Goal: Check status: Check status

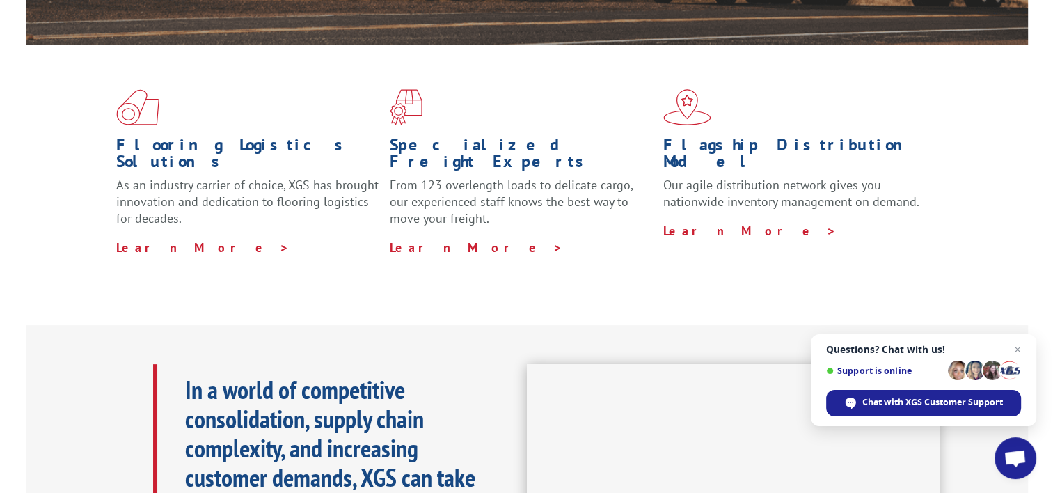
scroll to position [348, 0]
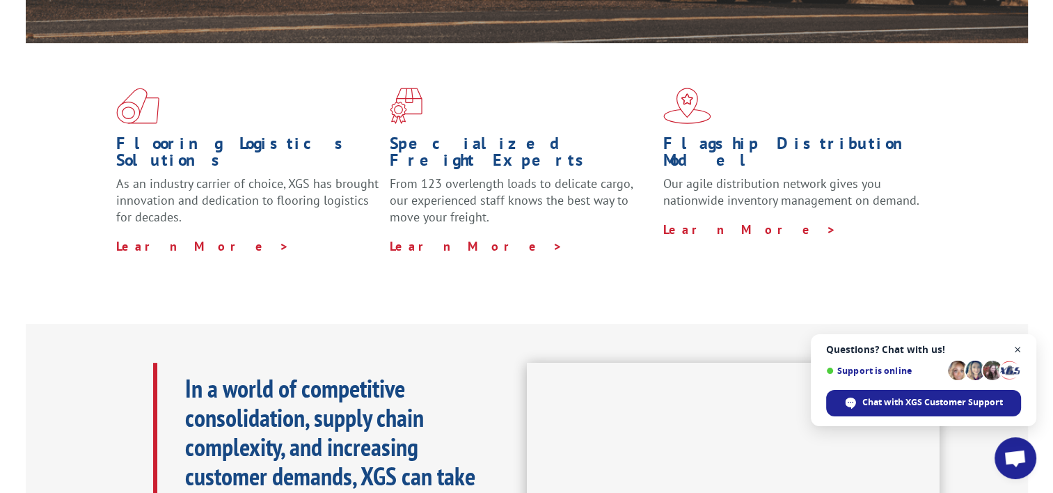
click at [1016, 350] on span "Close chat" at bounding box center [1017, 349] width 17 height 17
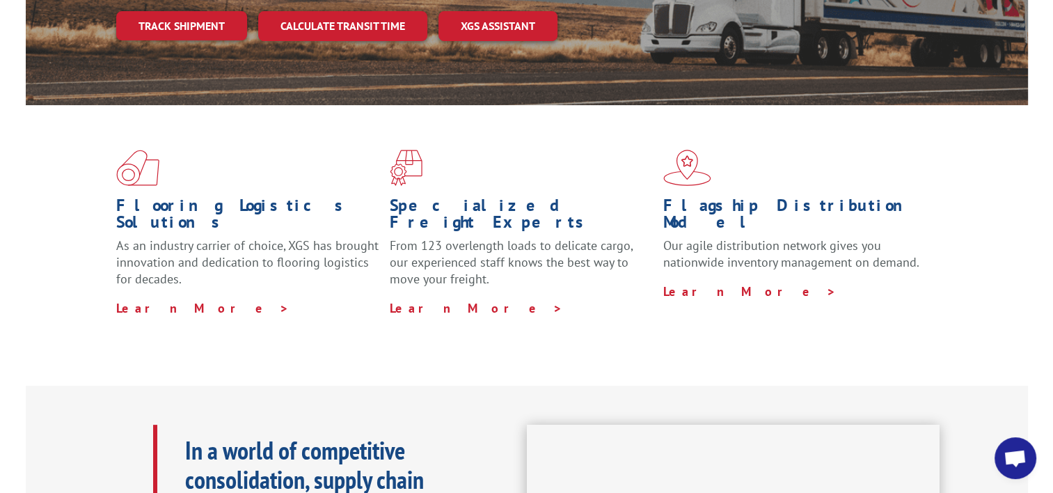
scroll to position [0, 0]
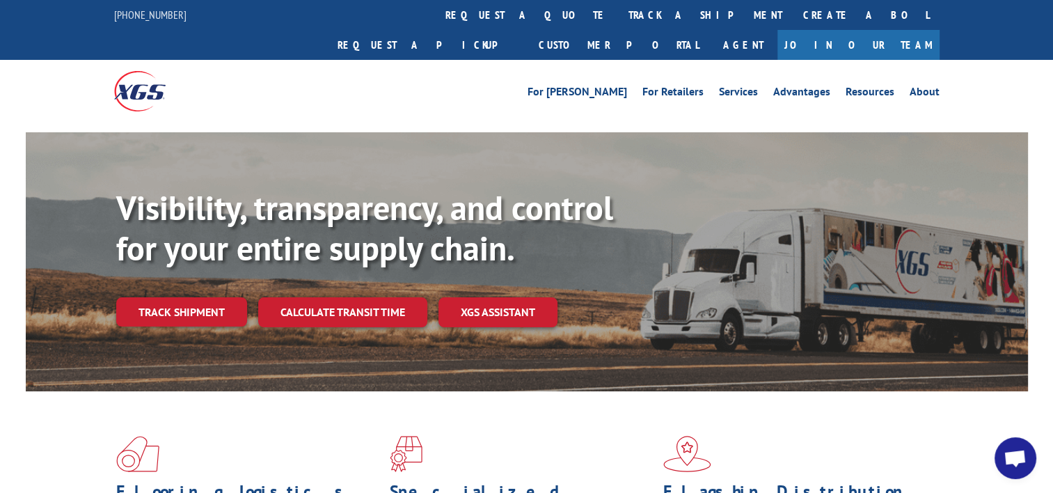
click at [393, 76] on div "For [PERSON_NAME] For Retailers Services Advantages Resources About For [PERSON…" at bounding box center [527, 91] width 826 height 62
click at [618, 15] on link "track a shipment" at bounding box center [705, 15] width 175 height 30
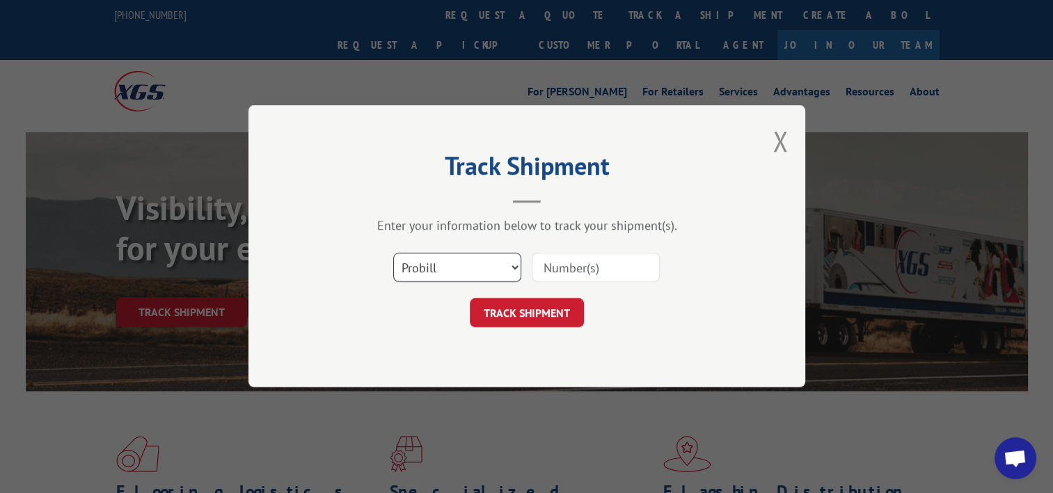
click at [448, 265] on select "Select category... Probill BOL PO" at bounding box center [457, 267] width 128 height 29
drag, startPoint x: 635, startPoint y: 317, endPoint x: 649, endPoint y: 316, distance: 14.6
click at [638, 317] on div "TRACK SHIPMENT" at bounding box center [527, 313] width 418 height 29
click at [582, 268] on input at bounding box center [596, 267] width 128 height 29
paste input "477645842572"
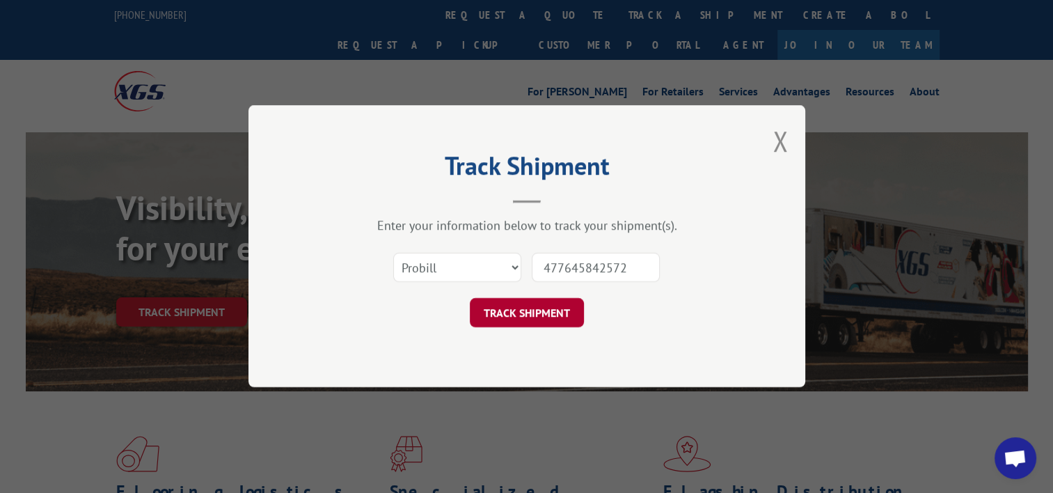
type input "477645842572"
click at [523, 318] on button "TRACK SHIPMENT" at bounding box center [527, 313] width 114 height 29
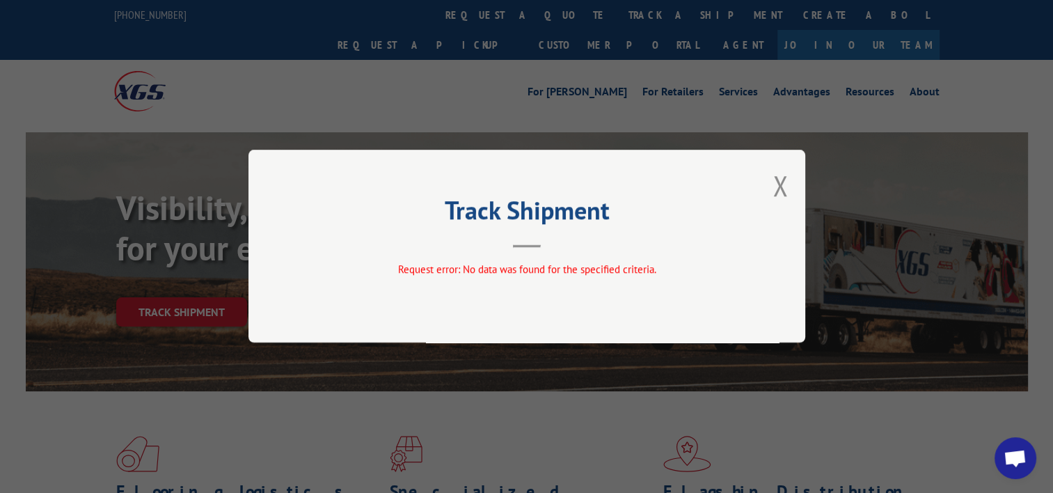
click at [777, 187] on button "Close modal" at bounding box center [780, 185] width 15 height 37
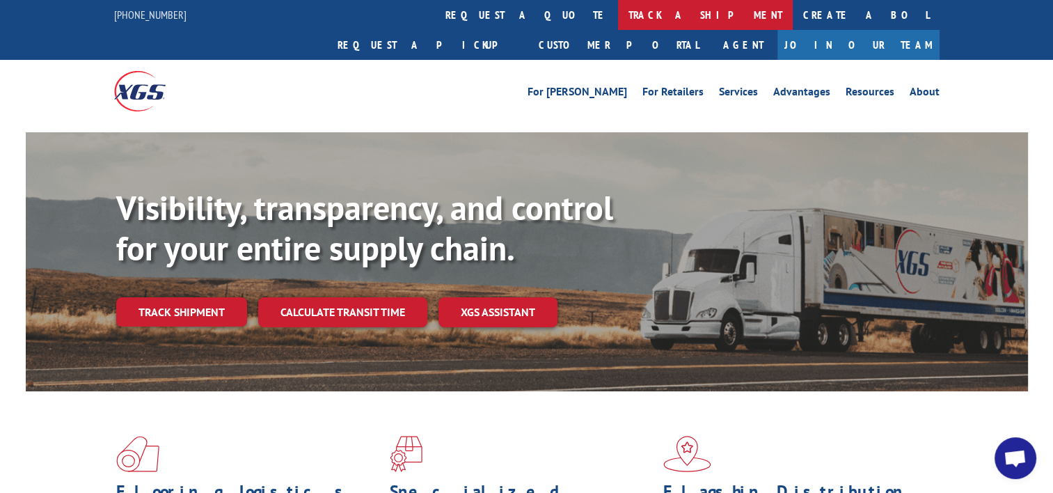
click at [618, 17] on link "track a shipment" at bounding box center [705, 15] width 175 height 30
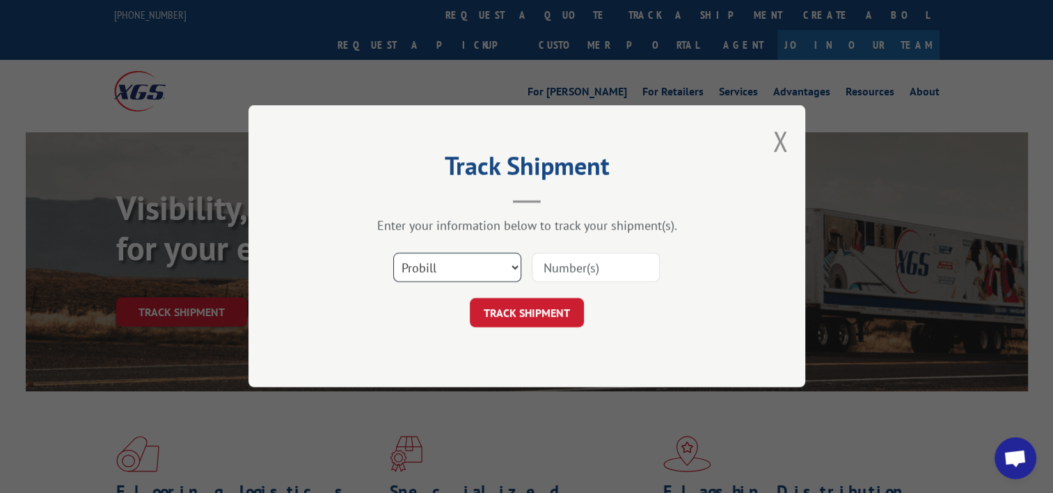
click at [514, 269] on select "Select category... Probill BOL PO" at bounding box center [457, 267] width 128 height 29
select select "bol"
click at [393, 253] on select "Select category... Probill BOL PO" at bounding box center [457, 267] width 128 height 29
click at [570, 269] on input at bounding box center [596, 267] width 128 height 29
paste input "477645842572"
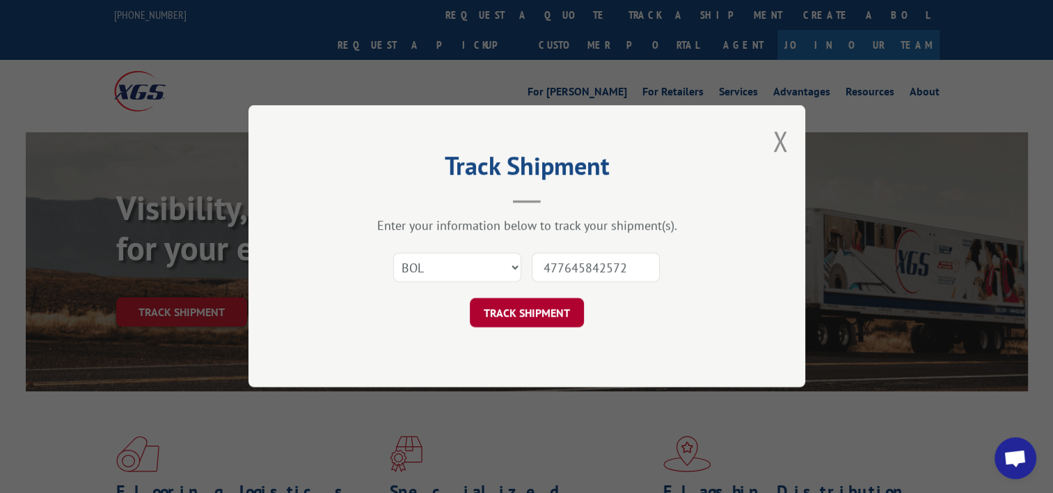
type input "477645842572"
click at [514, 313] on button "TRACK SHIPMENT" at bounding box center [527, 313] width 114 height 29
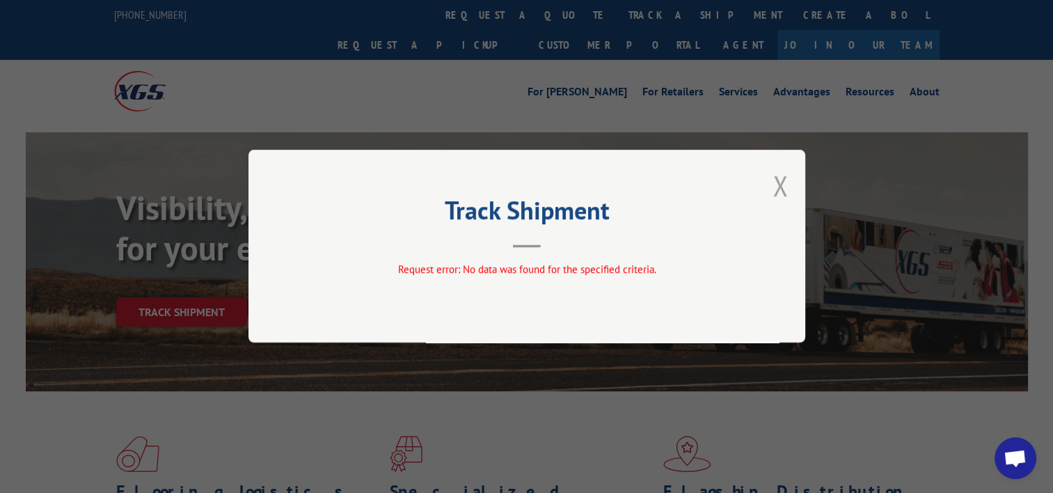
click at [782, 191] on button "Close modal" at bounding box center [780, 185] width 15 height 37
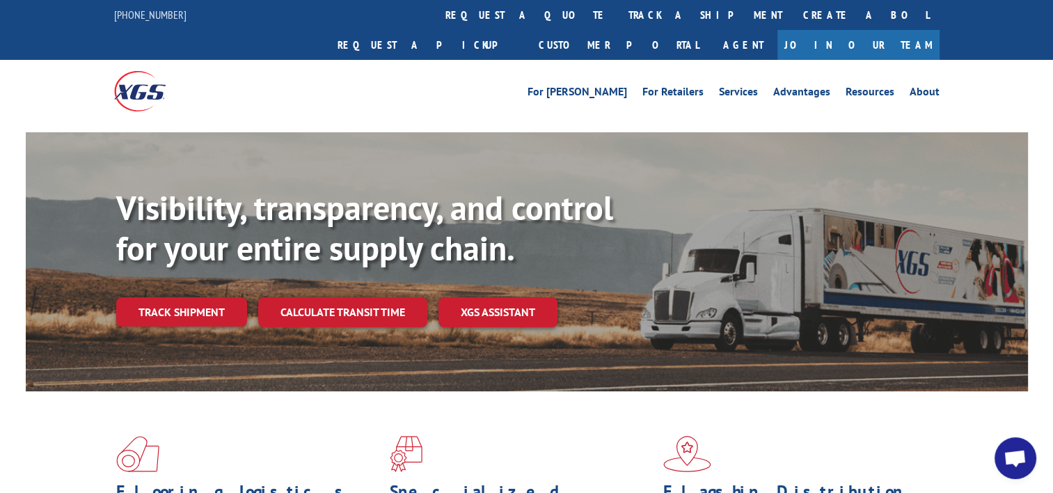
click at [618, 17] on link "track a shipment" at bounding box center [705, 15] width 175 height 30
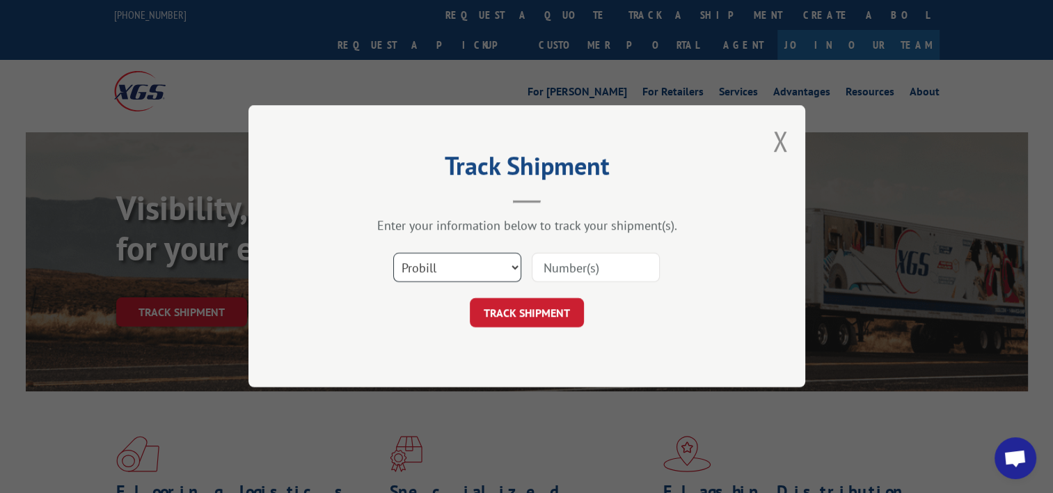
click at [517, 267] on select "Select category... Probill BOL PO" at bounding box center [457, 267] width 128 height 29
select select "bol"
click at [393, 253] on select "Select category... Probill BOL PO" at bounding box center [457, 267] width 128 height 29
click at [537, 309] on button "TRACK SHIPMENT" at bounding box center [527, 313] width 114 height 29
click at [574, 267] on input at bounding box center [596, 267] width 128 height 29
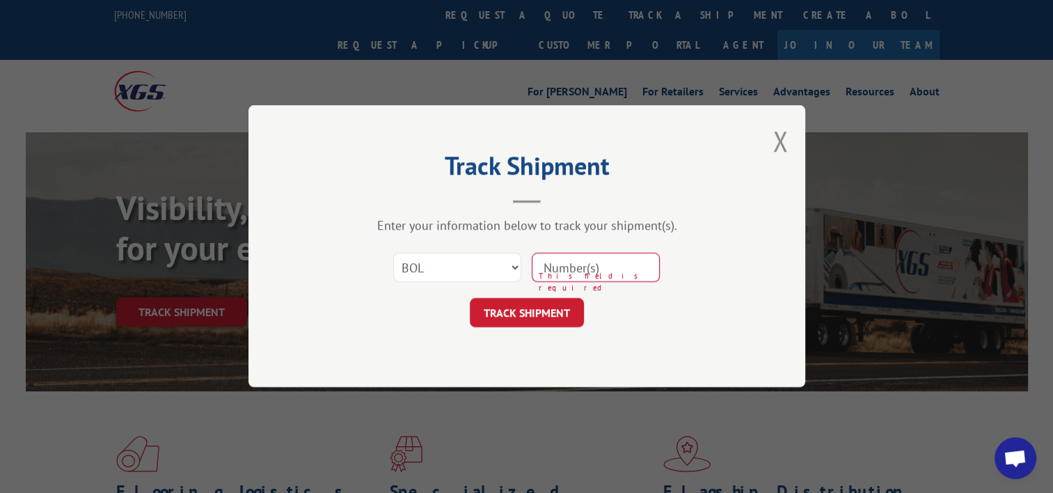
paste input "477645842572"
click at [546, 265] on input "477645842572" at bounding box center [596, 267] width 128 height 29
type input "477645842572"
click at [519, 313] on button "TRACK SHIPMENT" at bounding box center [527, 313] width 114 height 29
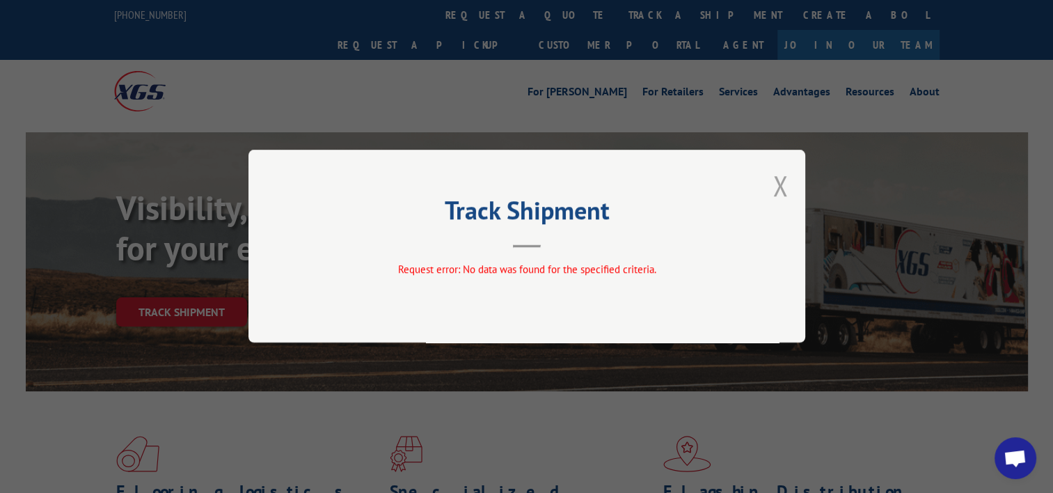
click at [781, 183] on button "Close modal" at bounding box center [780, 185] width 15 height 37
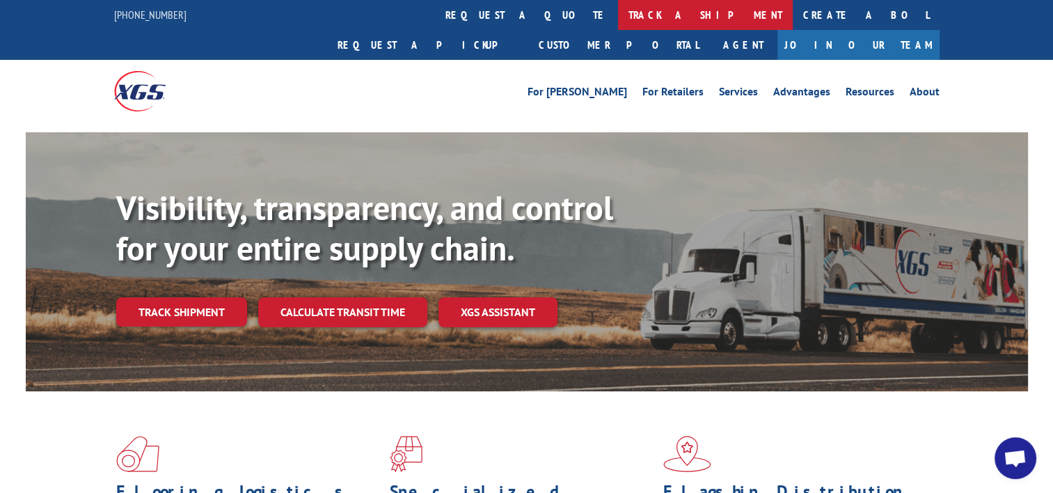
click at [618, 17] on link "track a shipment" at bounding box center [705, 15] width 175 height 30
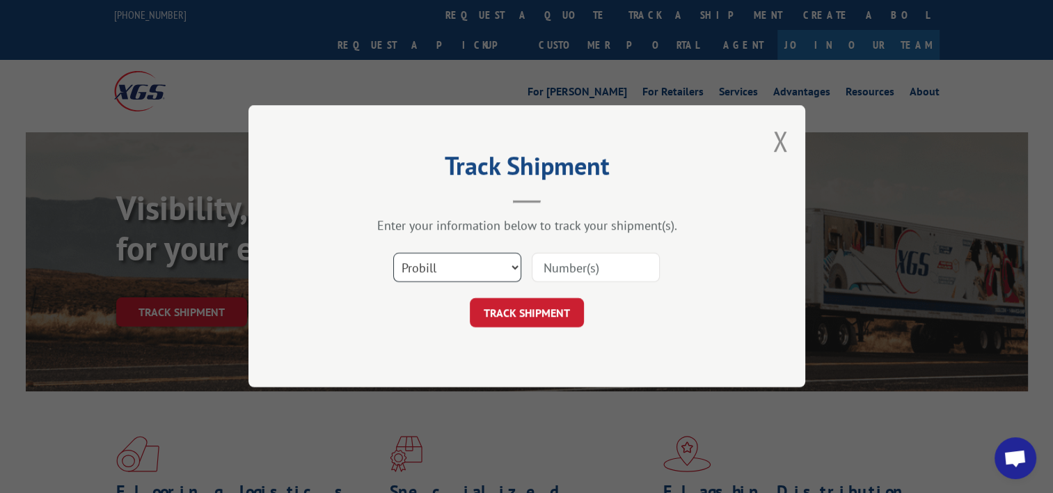
click at [514, 267] on select "Select category... Probill BOL PO" at bounding box center [457, 267] width 128 height 29
select select "po"
click at [393, 253] on select "Select category... Probill BOL PO" at bounding box center [457, 267] width 128 height 29
click at [558, 270] on input at bounding box center [596, 267] width 128 height 29
paste input "477645842572"
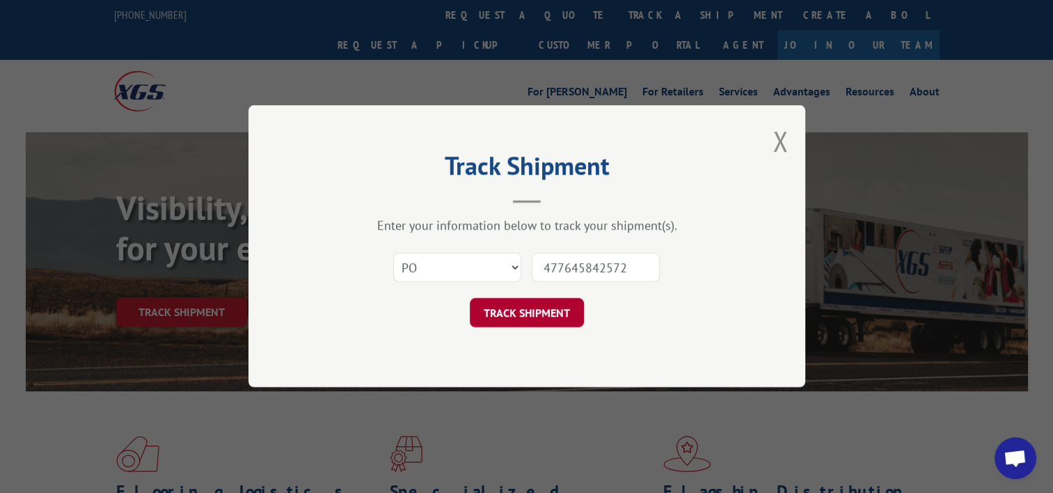
type input "477645842572"
click at [519, 314] on button "TRACK SHIPMENT" at bounding box center [527, 313] width 114 height 29
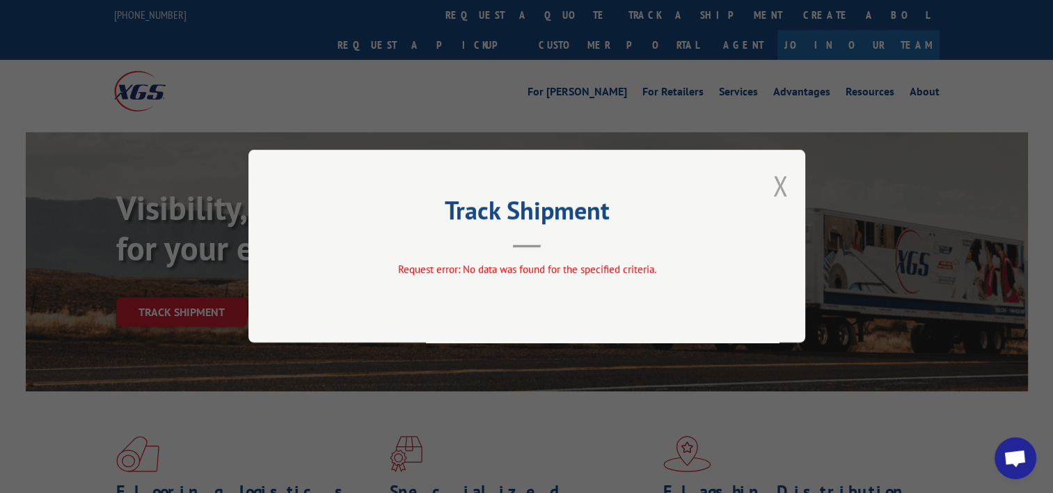
click at [778, 187] on button "Close modal" at bounding box center [780, 185] width 15 height 37
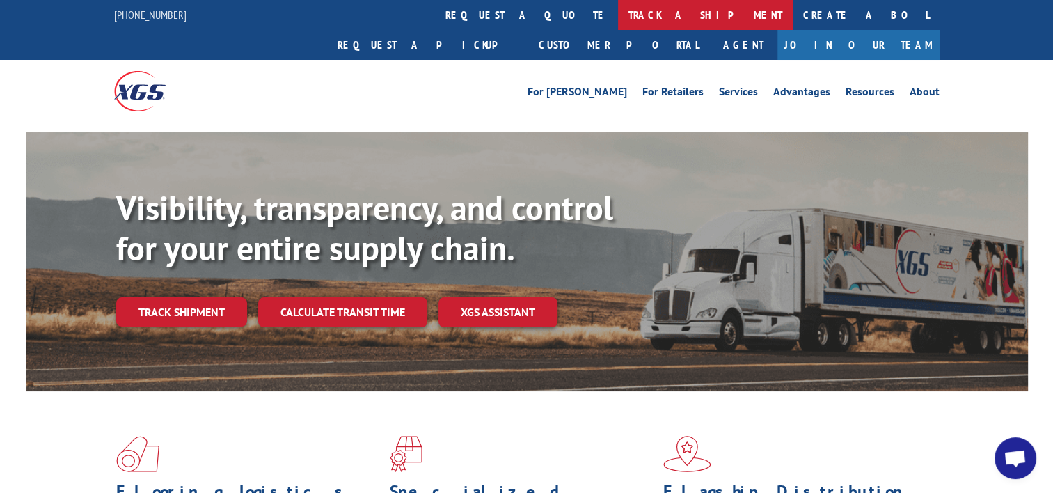
click at [618, 18] on link "track a shipment" at bounding box center [705, 15] width 175 height 30
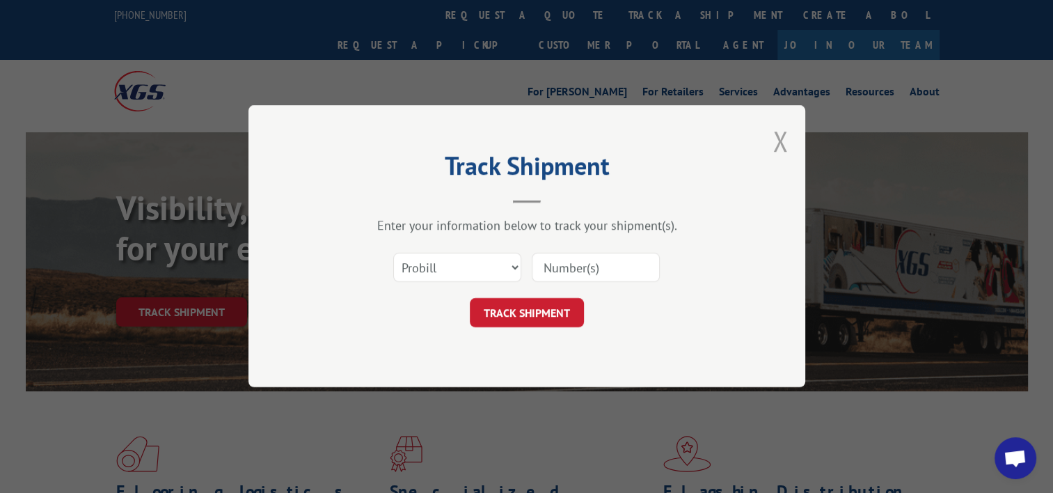
click at [782, 142] on button "Close modal" at bounding box center [780, 141] width 15 height 37
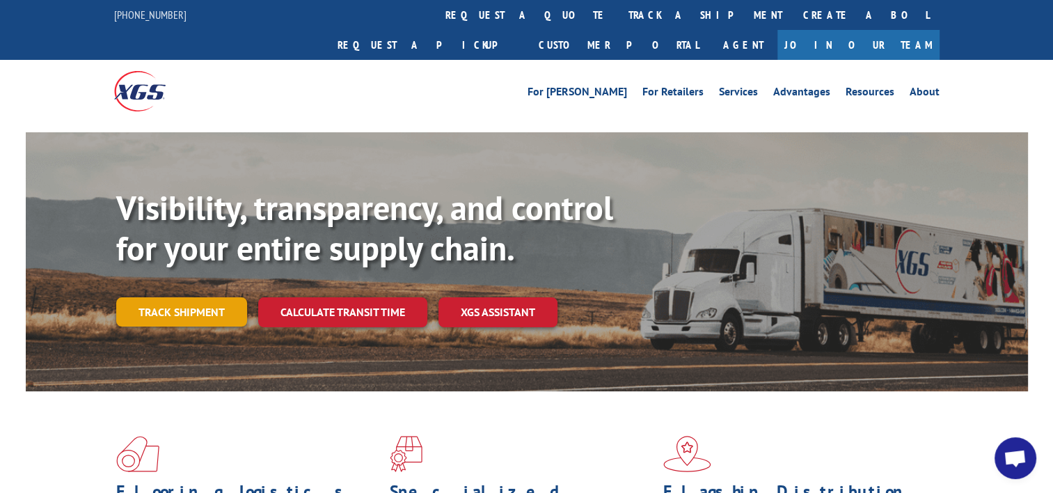
click at [180, 297] on link "Track shipment" at bounding box center [181, 311] width 131 height 29
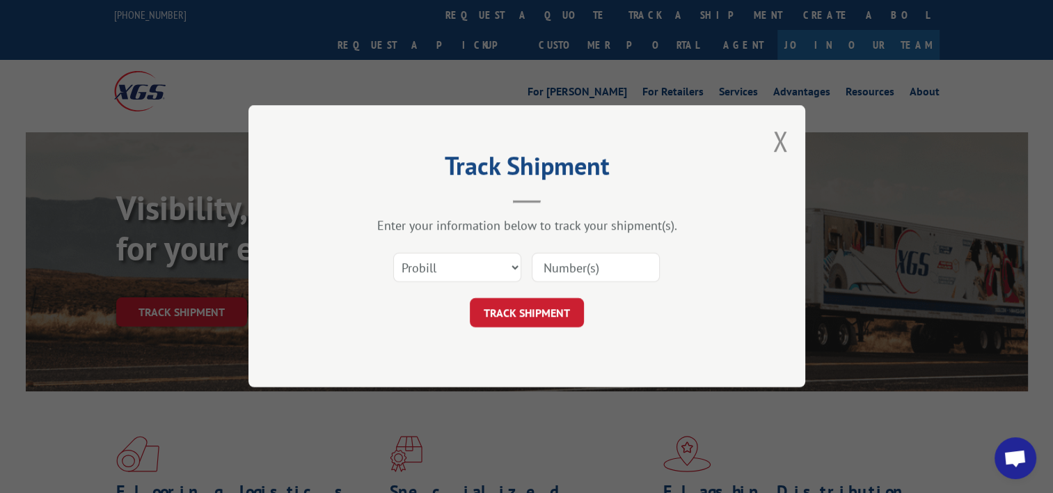
click at [576, 267] on input at bounding box center [596, 267] width 128 height 29
paste input "477645842572"
type input "477645842572"
drag, startPoint x: 518, startPoint y: 316, endPoint x: 572, endPoint y: 322, distance: 54.0
click at [518, 315] on button "TRACK SHIPMENT" at bounding box center [527, 313] width 114 height 29
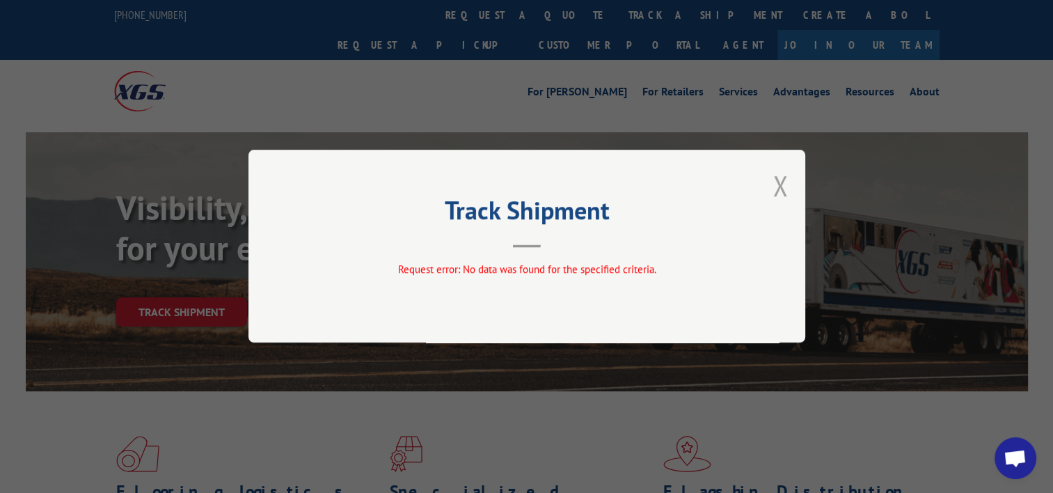
click at [779, 190] on button "Close modal" at bounding box center [780, 185] width 15 height 37
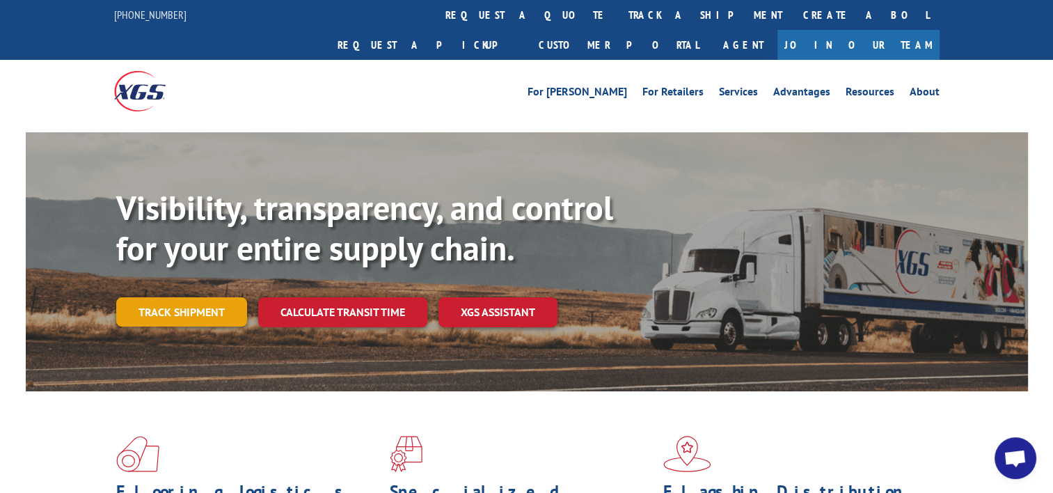
click at [175, 297] on link "Track shipment" at bounding box center [181, 311] width 131 height 29
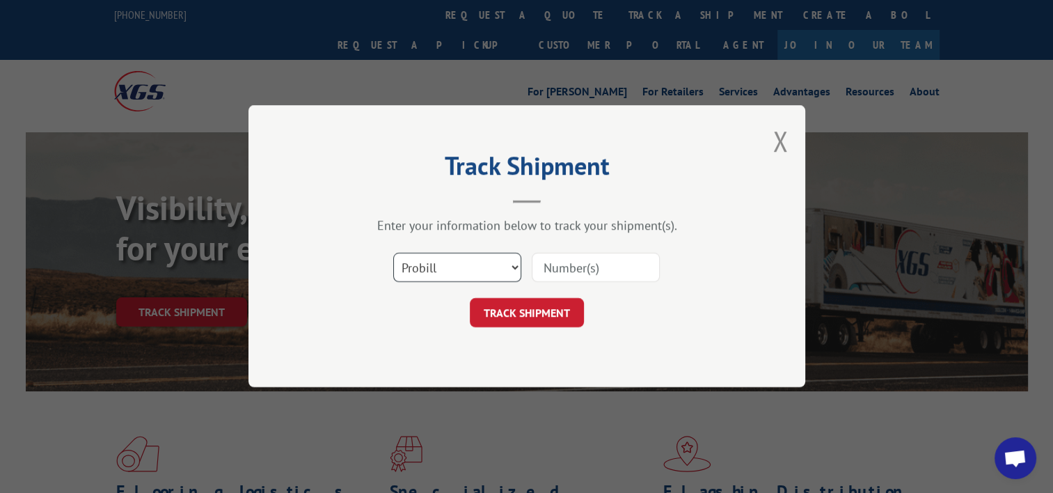
click at [515, 267] on select "Select category... Probill BOL PO" at bounding box center [457, 267] width 128 height 29
select select "bol"
click at [393, 253] on select "Select category... Probill BOL PO" at bounding box center [457, 267] width 128 height 29
click at [574, 264] on input at bounding box center [596, 267] width 128 height 29
paste input "477645842572"
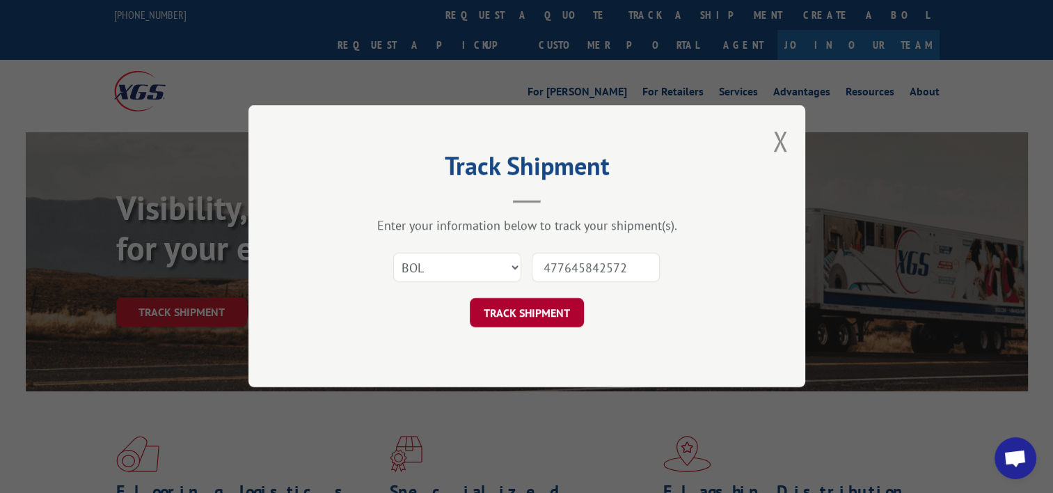
type input "477645842572"
click at [513, 309] on button "TRACK SHIPMENT" at bounding box center [527, 313] width 114 height 29
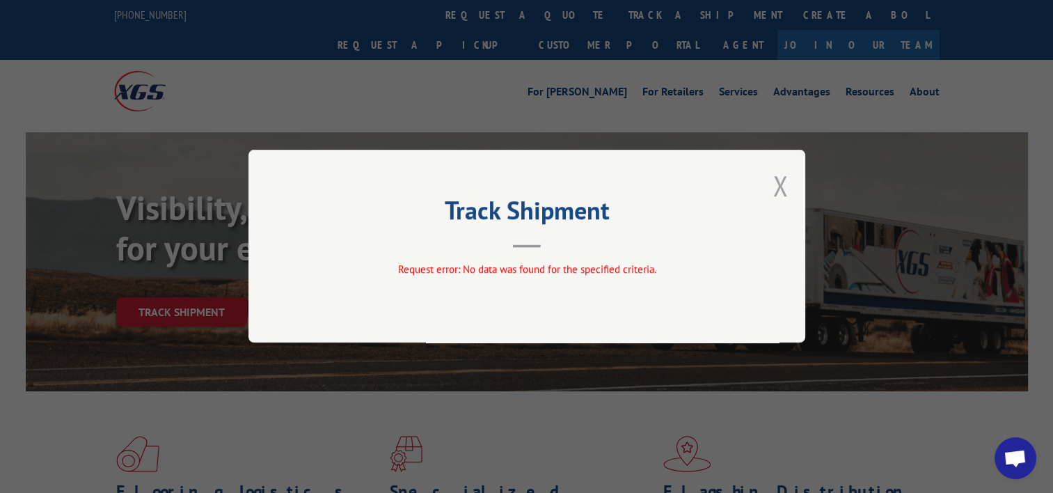
click at [777, 186] on button "Close modal" at bounding box center [780, 185] width 15 height 37
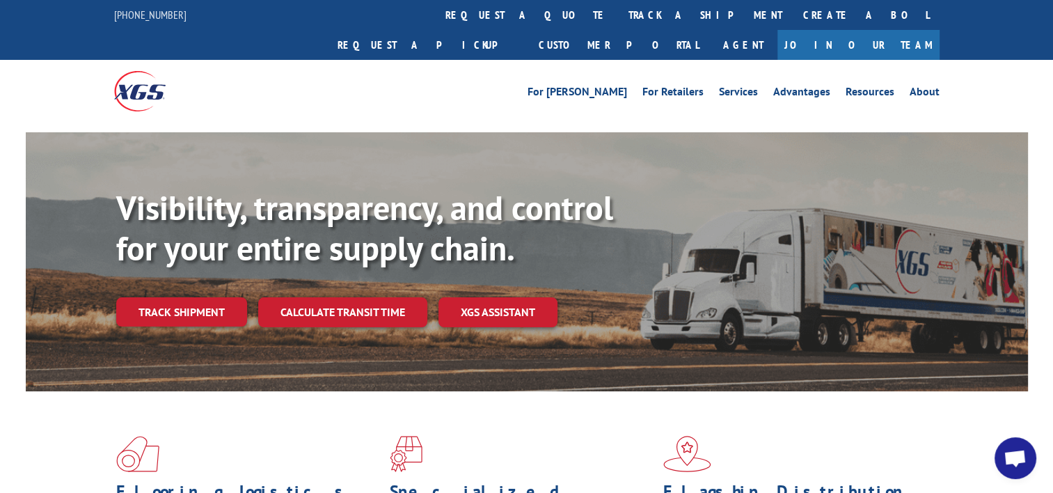
click at [170, 297] on link "Track shipment" at bounding box center [181, 311] width 131 height 29
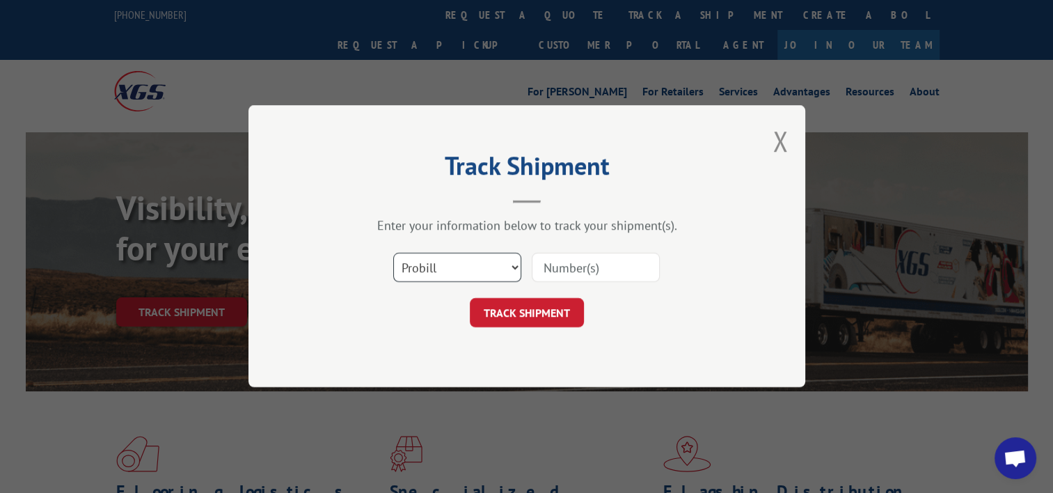
click at [514, 267] on select "Select category... Probill BOL PO" at bounding box center [457, 267] width 128 height 29
select select "po"
click at [393, 253] on select "Select category... Probill BOL PO" at bounding box center [457, 267] width 128 height 29
click at [565, 269] on input at bounding box center [596, 267] width 128 height 29
paste input "477645842572"
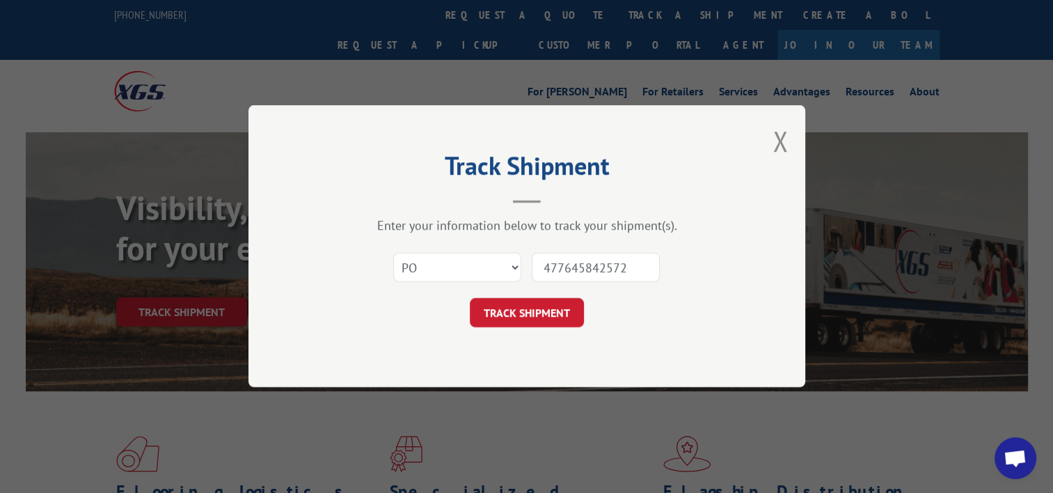
drag, startPoint x: 544, startPoint y: 265, endPoint x: 596, endPoint y: 276, distance: 53.5
click at [547, 266] on input "477645842572" at bounding box center [596, 267] width 128 height 29
type input "477645842572"
click at [535, 308] on button "TRACK SHIPMENT" at bounding box center [527, 313] width 114 height 29
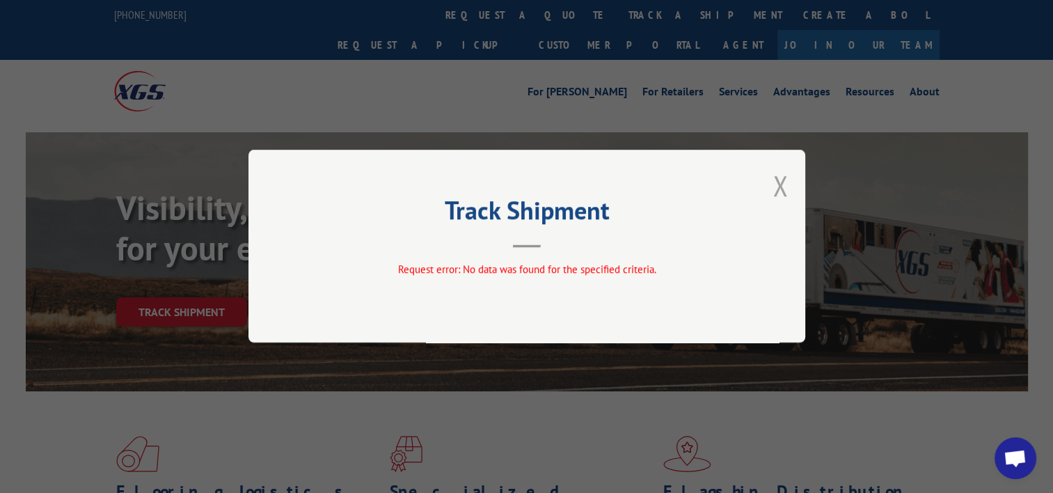
click at [780, 173] on button "Close modal" at bounding box center [780, 185] width 15 height 37
